Goal: Find specific page/section: Find specific page/section

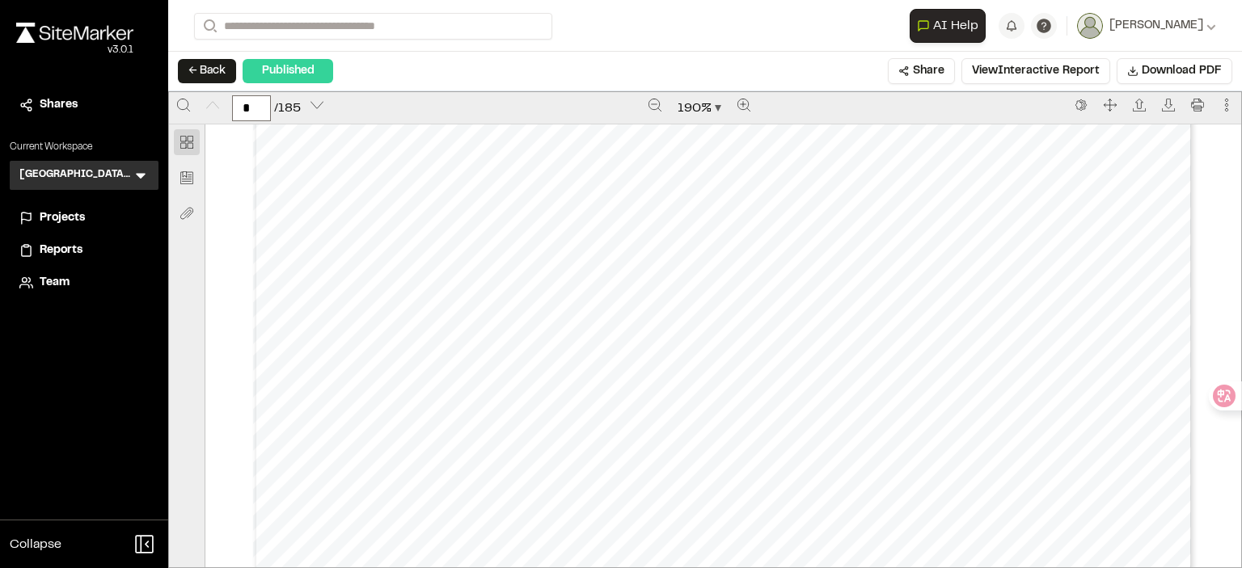
scroll to position [566, 0]
click at [326, 70] on div "Published" at bounding box center [288, 71] width 91 height 24
click at [288, 74] on div "Published" at bounding box center [288, 71] width 91 height 24
click at [141, 173] on icon at bounding box center [141, 175] width 16 height 16
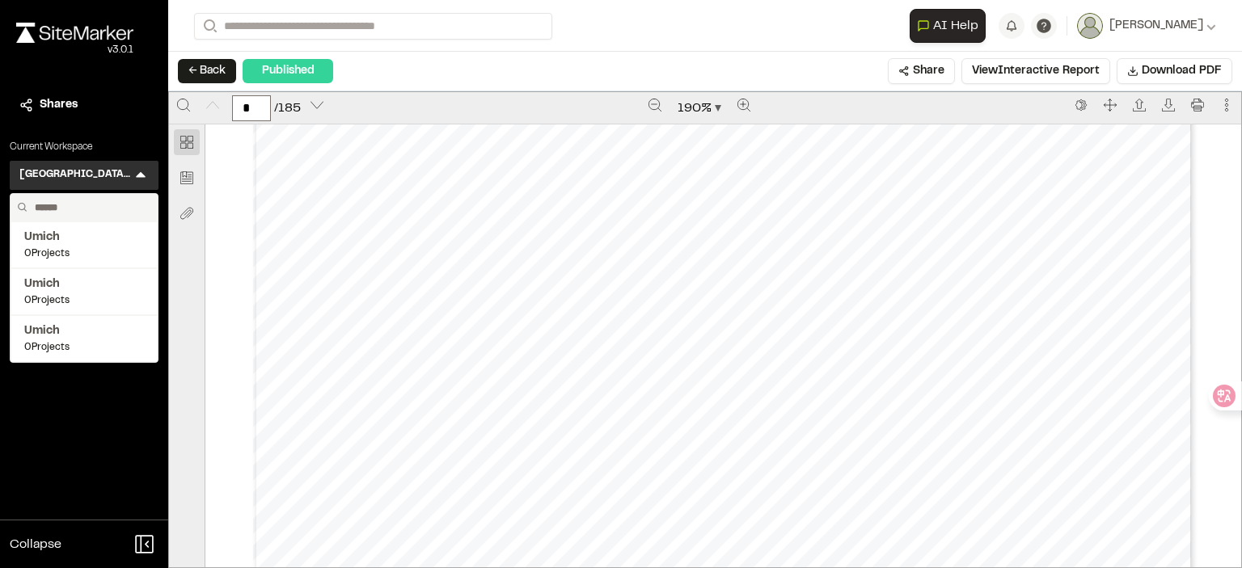
click at [94, 407] on div "Close sidebar v 3.0.1 Shares Current Workspace [GEOGRAPHIC_DATA][US_STATE] SEAS…" at bounding box center [84, 284] width 168 height 568
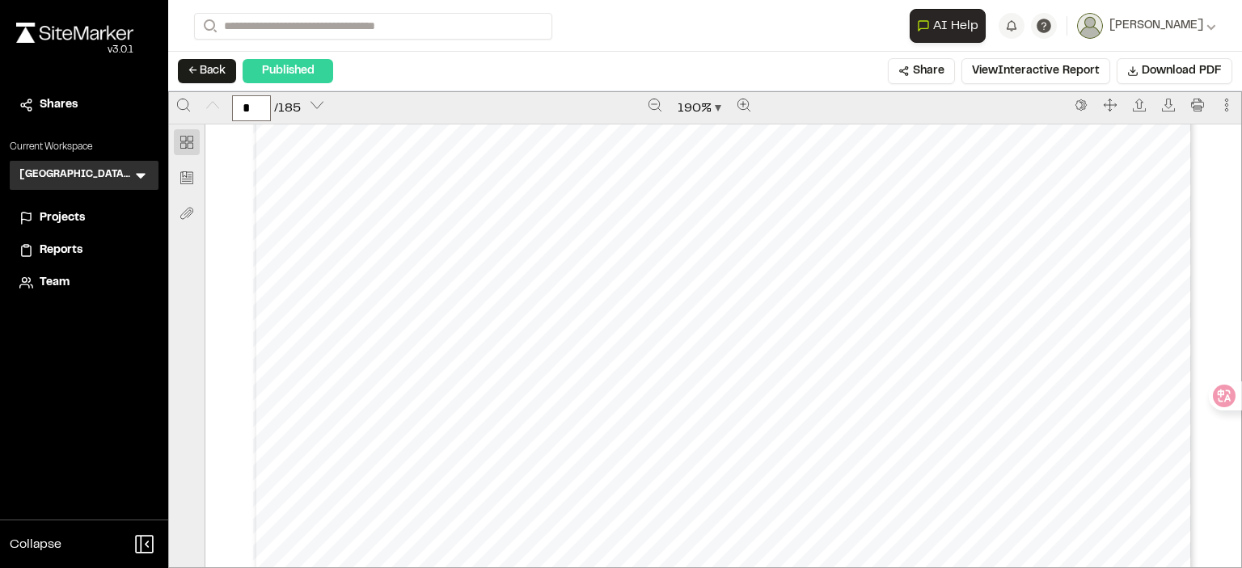
click at [129, 215] on div "Projects" at bounding box center [94, 218] width 109 height 18
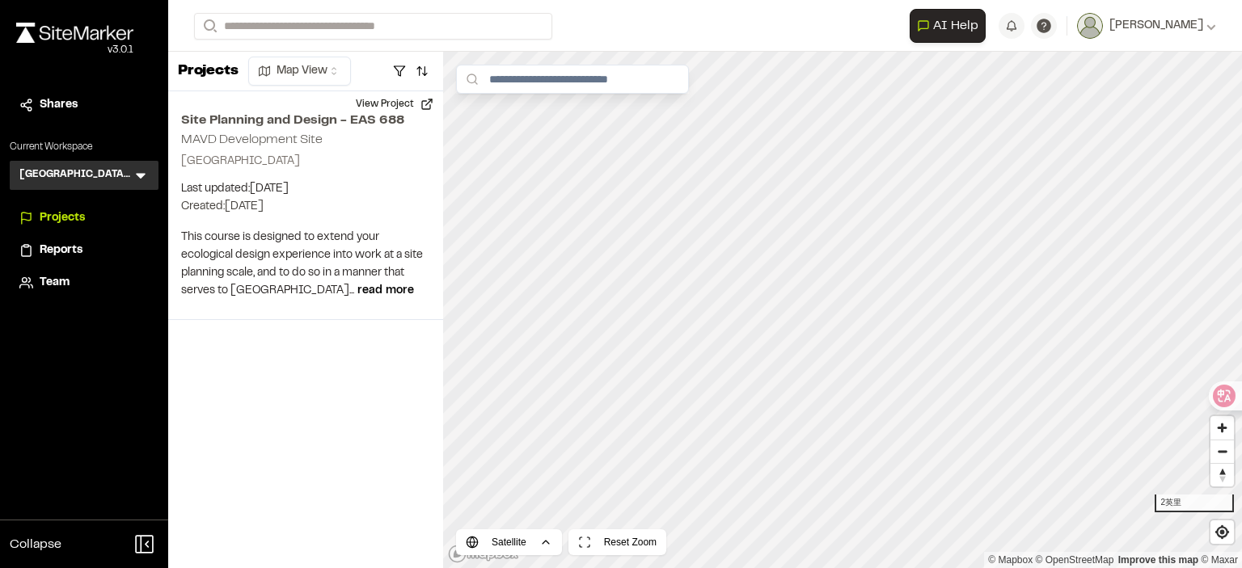
click at [77, 252] on span "Reports" at bounding box center [61, 251] width 43 height 18
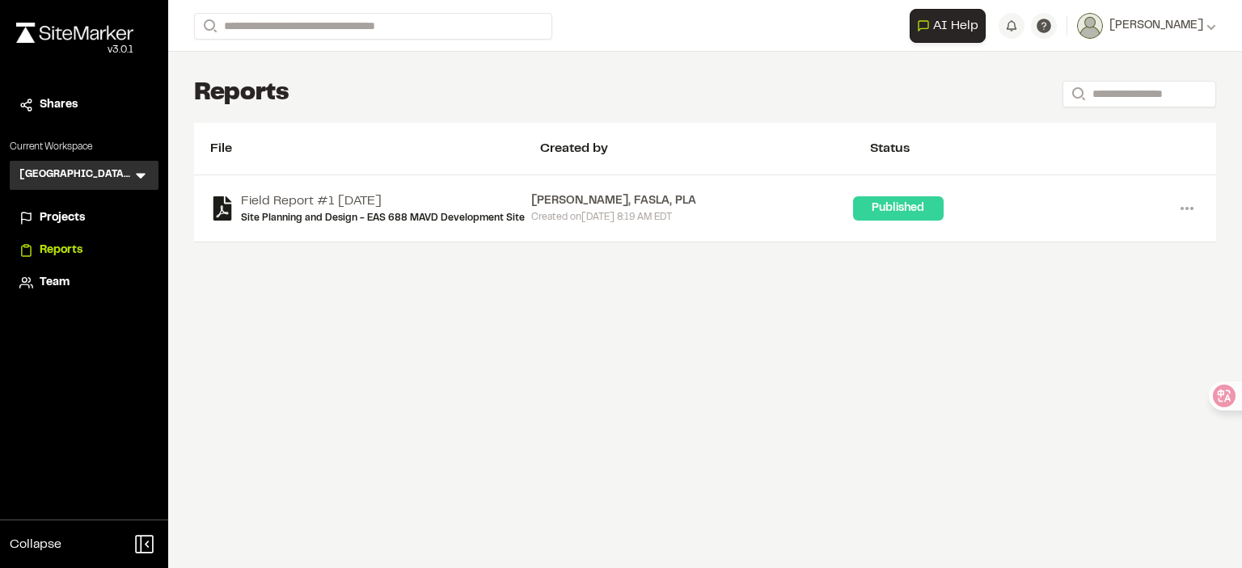
click at [539, 217] on div "Created [DATE][DATE] 8:19 AM EDT" at bounding box center [691, 217] width 321 height 15
click at [345, 190] on div "Field Report #1 [DATE] Site Planning and Design - EAS 688 MAVD Development Site…" at bounding box center [705, 208] width 1022 height 67
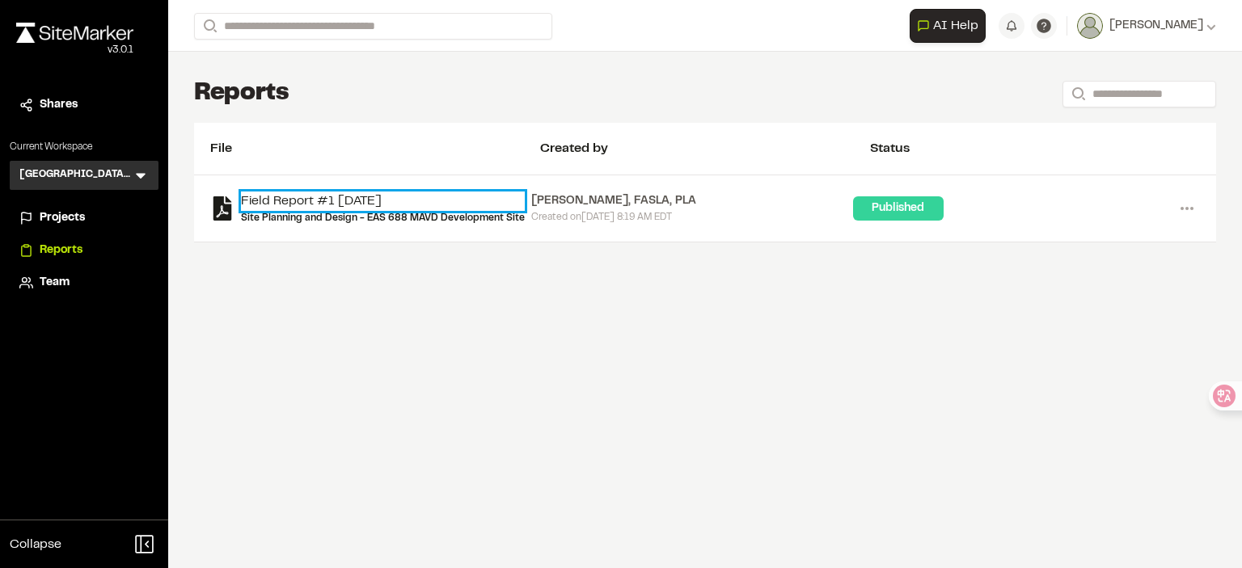
click at [342, 203] on link "Field Report #1 [DATE]" at bounding box center [383, 201] width 284 height 19
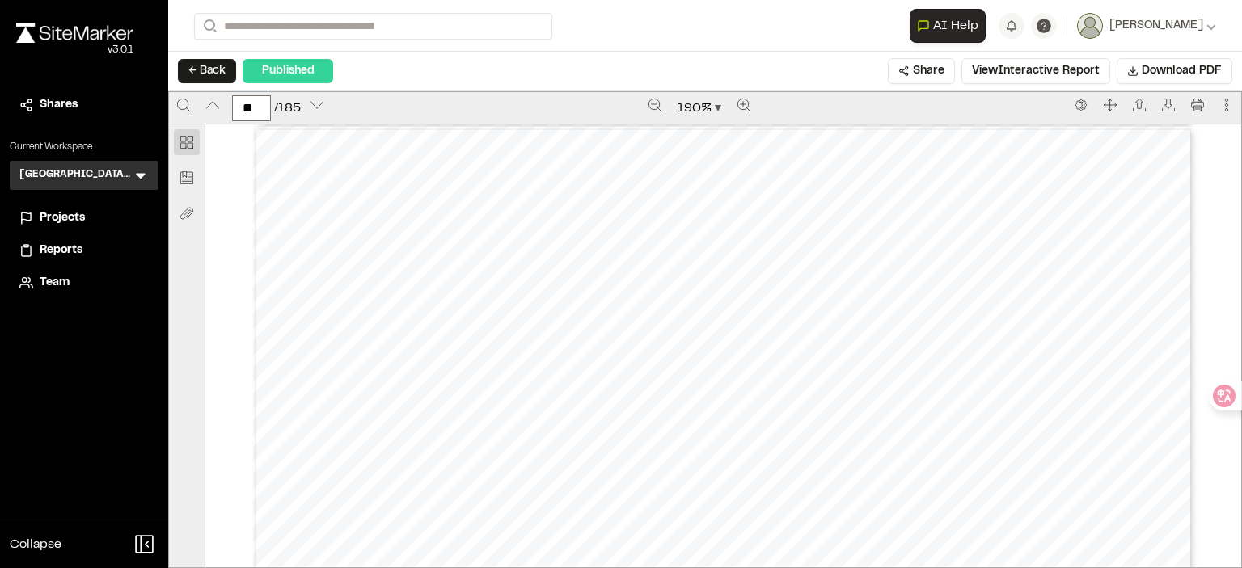
scroll to position [25547, 0]
type input "**"
